Goal: Find contact information: Find contact information

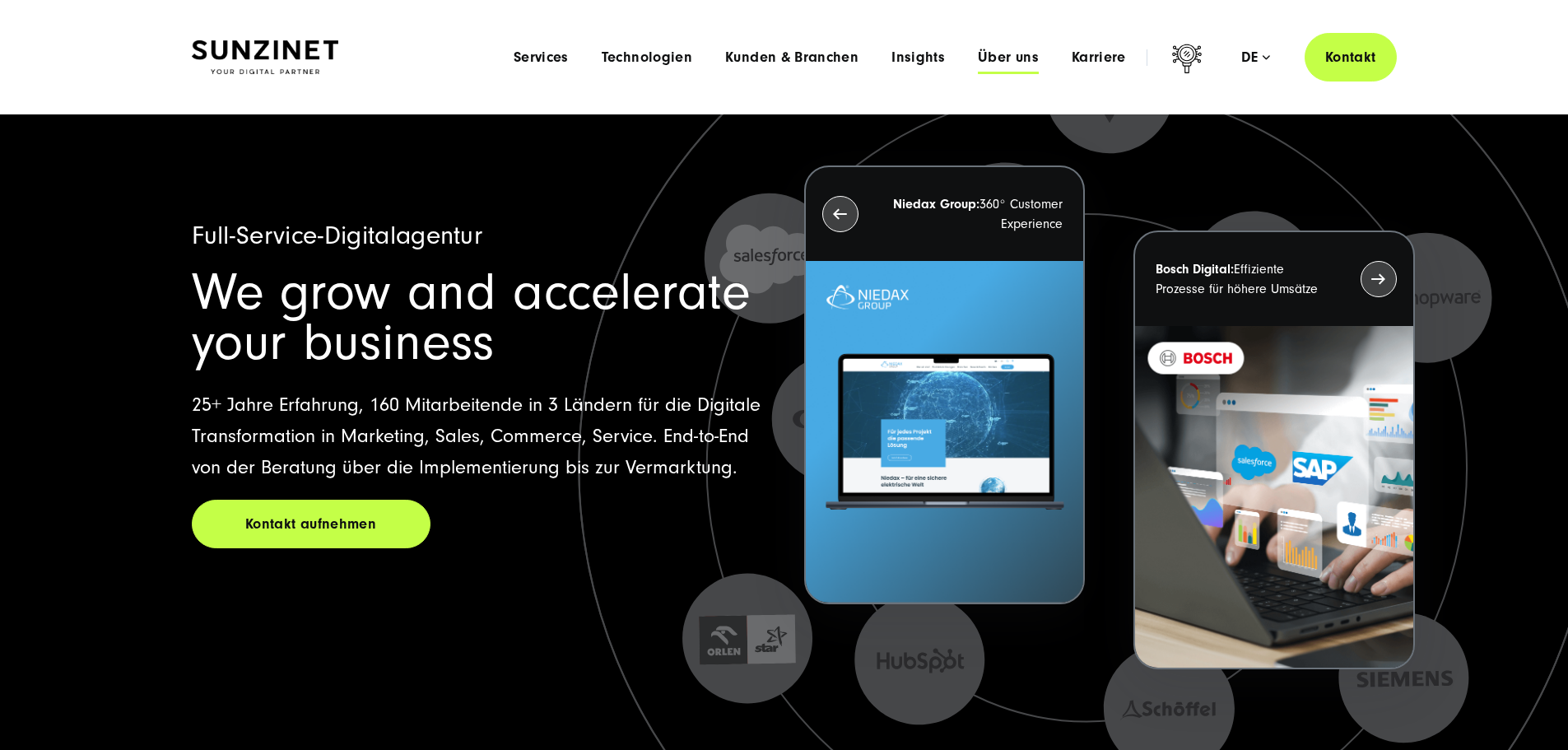
click at [981, 57] on span "Über uns" at bounding box center [1007, 57] width 60 height 17
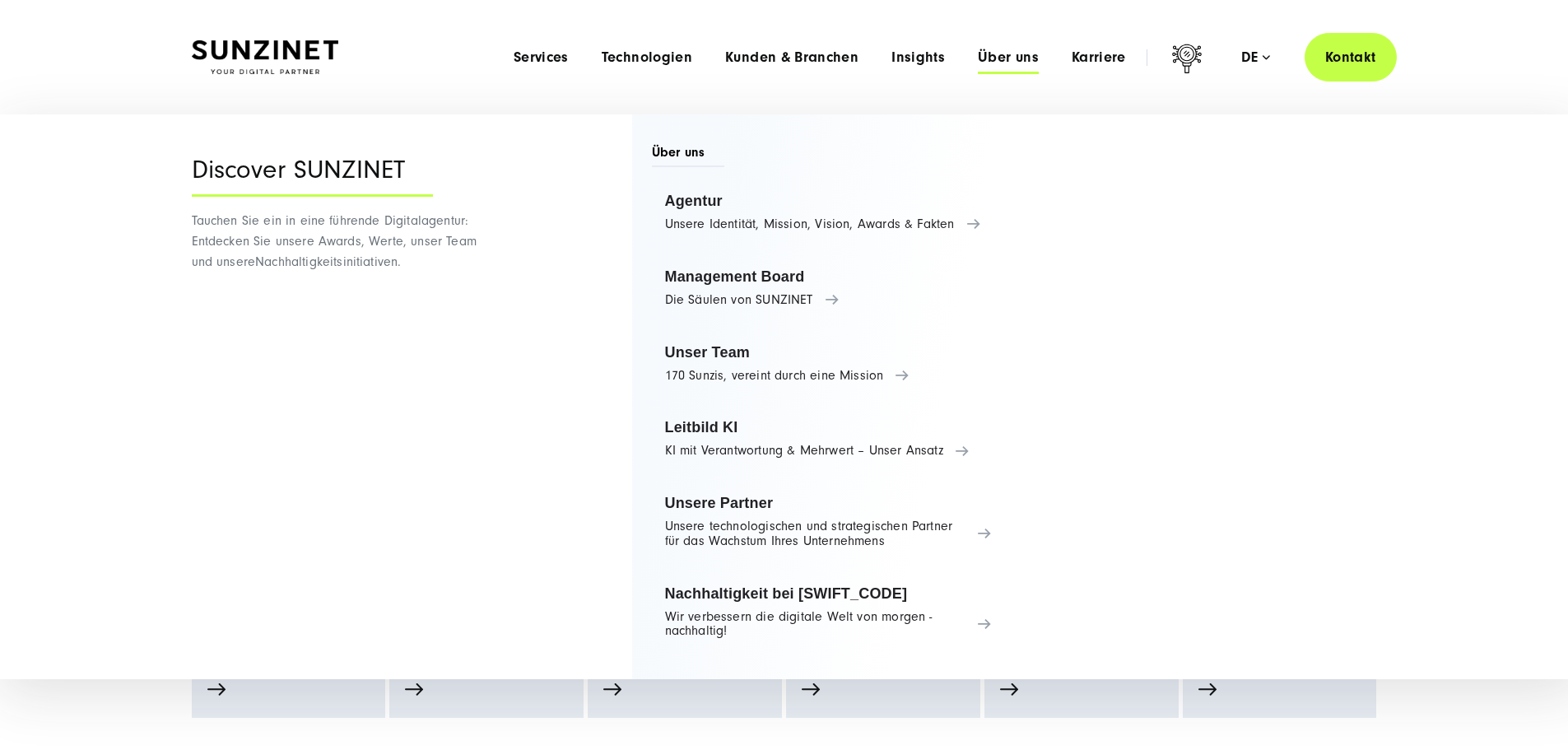
scroll to position [82, 0]
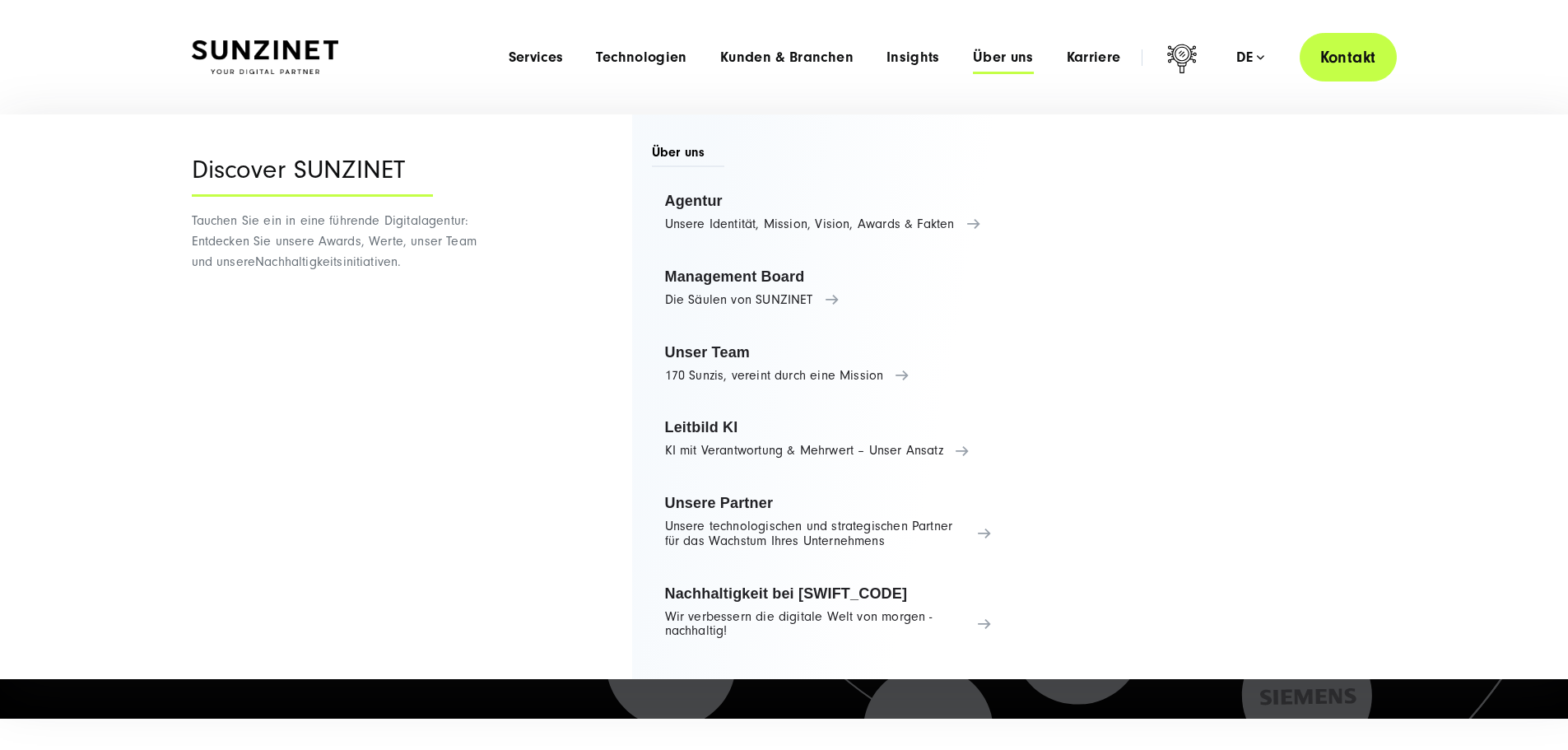
click at [1342, 56] on link "Kontakt" at bounding box center [1348, 56] width 97 height 49
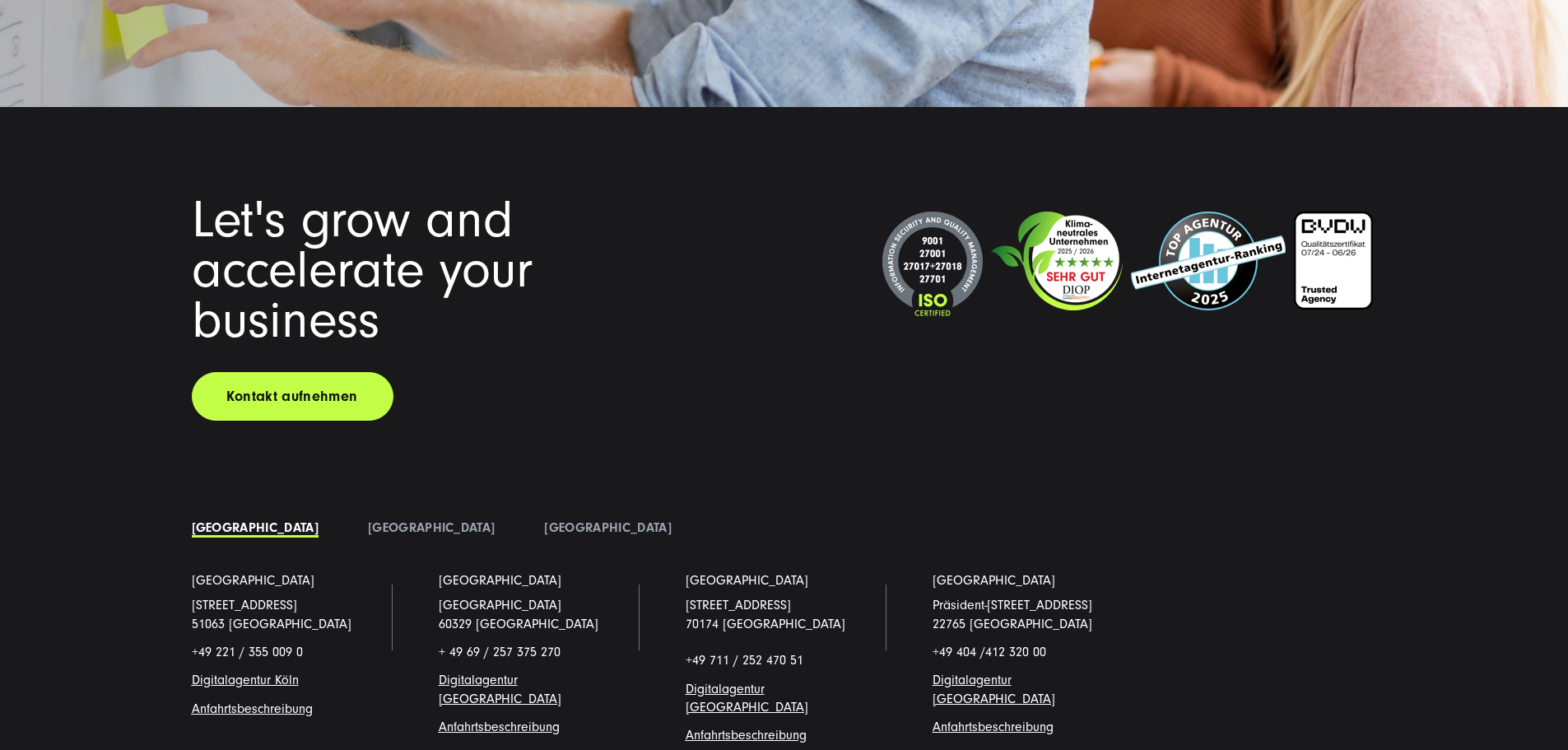
scroll to position [13189, 0]
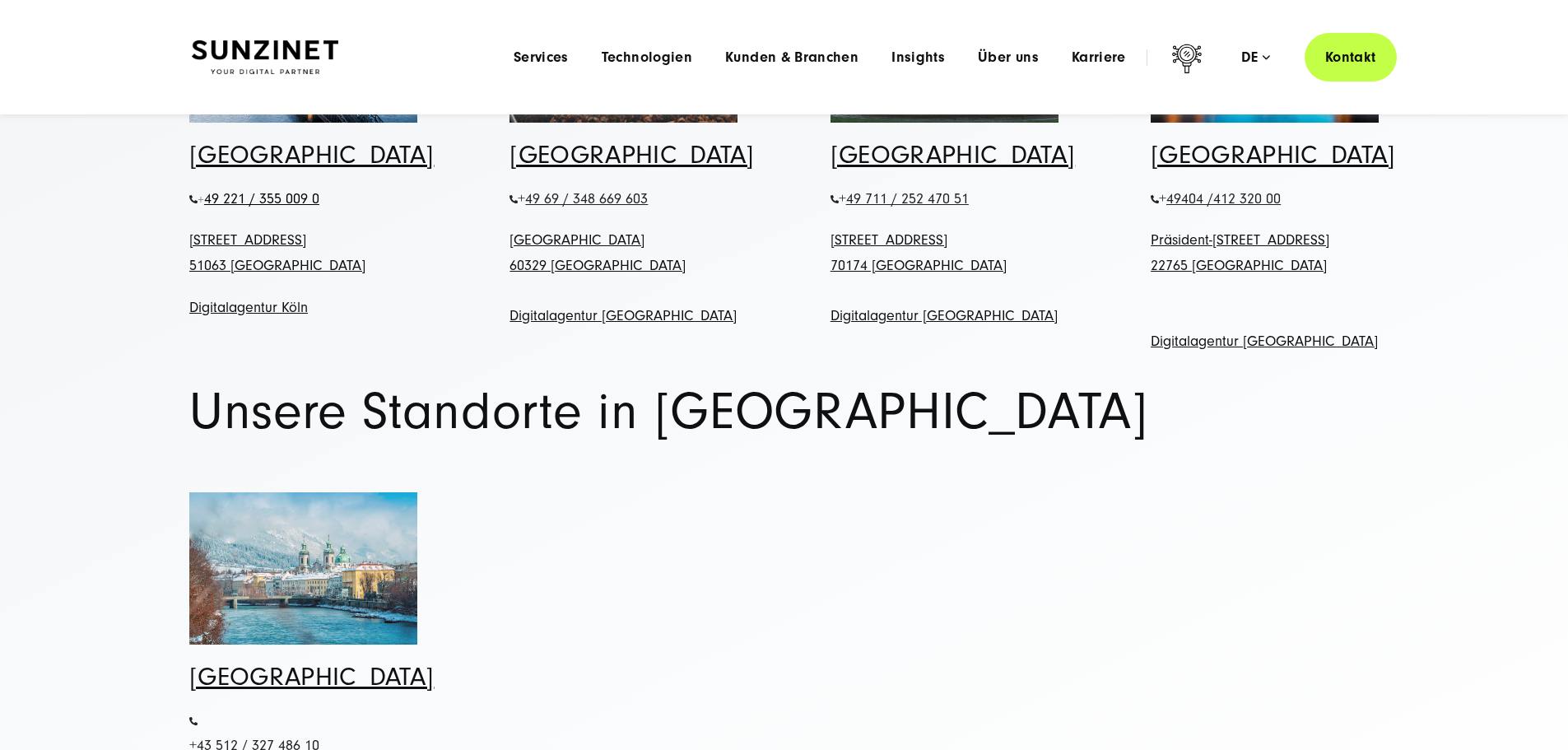
scroll to position [823, 0]
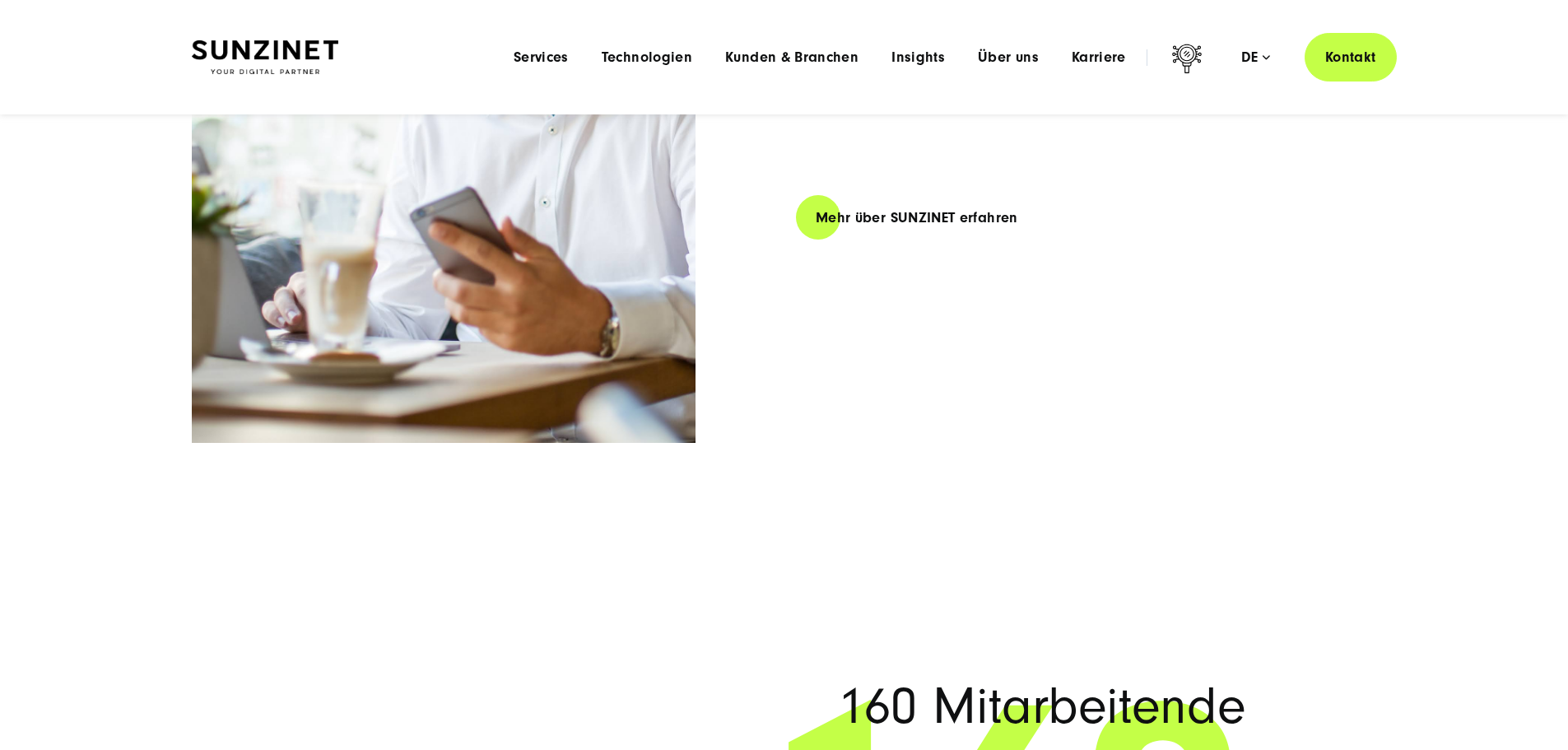
scroll to position [9009, 0]
